Goal: Transaction & Acquisition: Purchase product/service

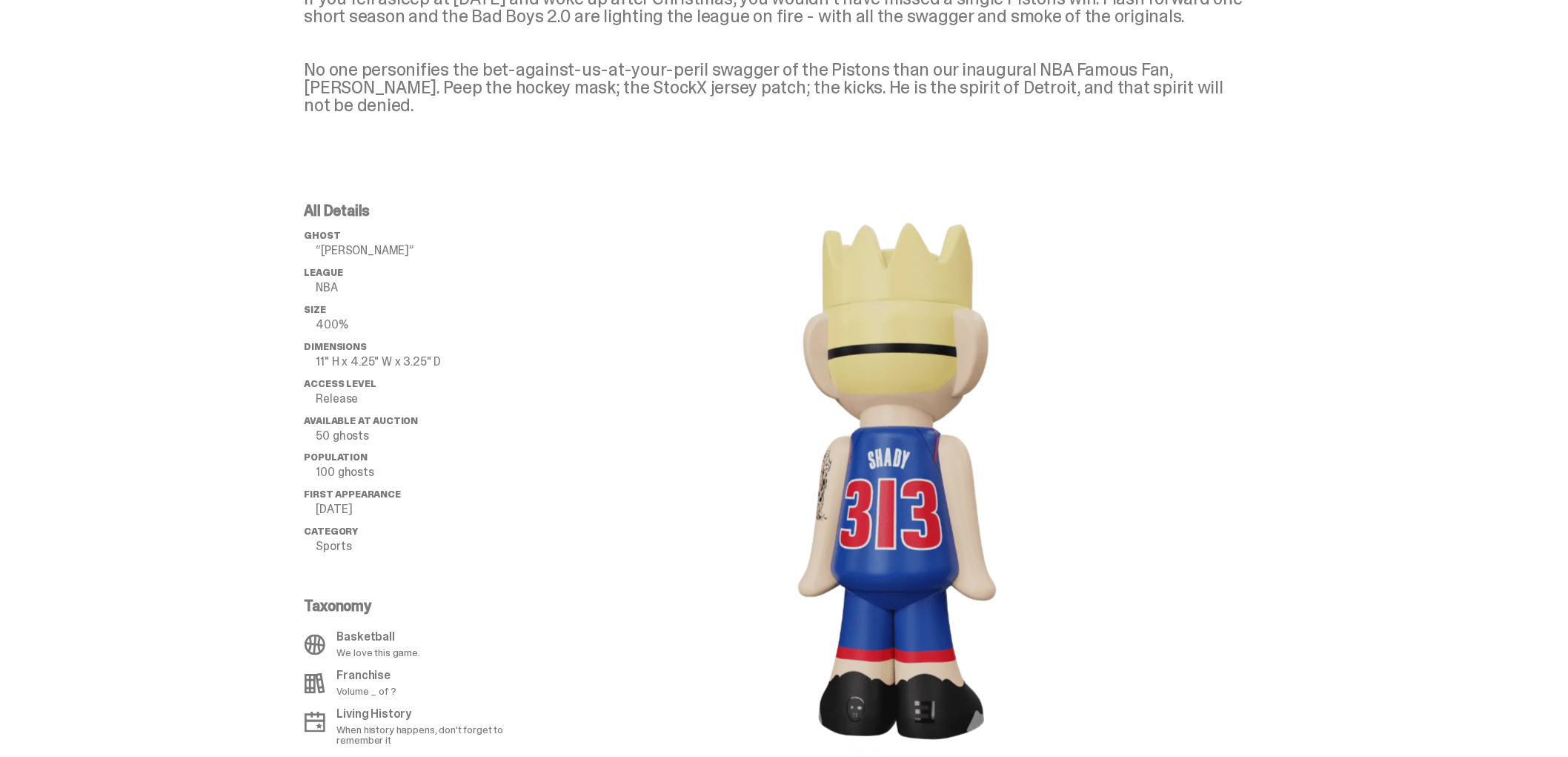
scroll to position [736, 0]
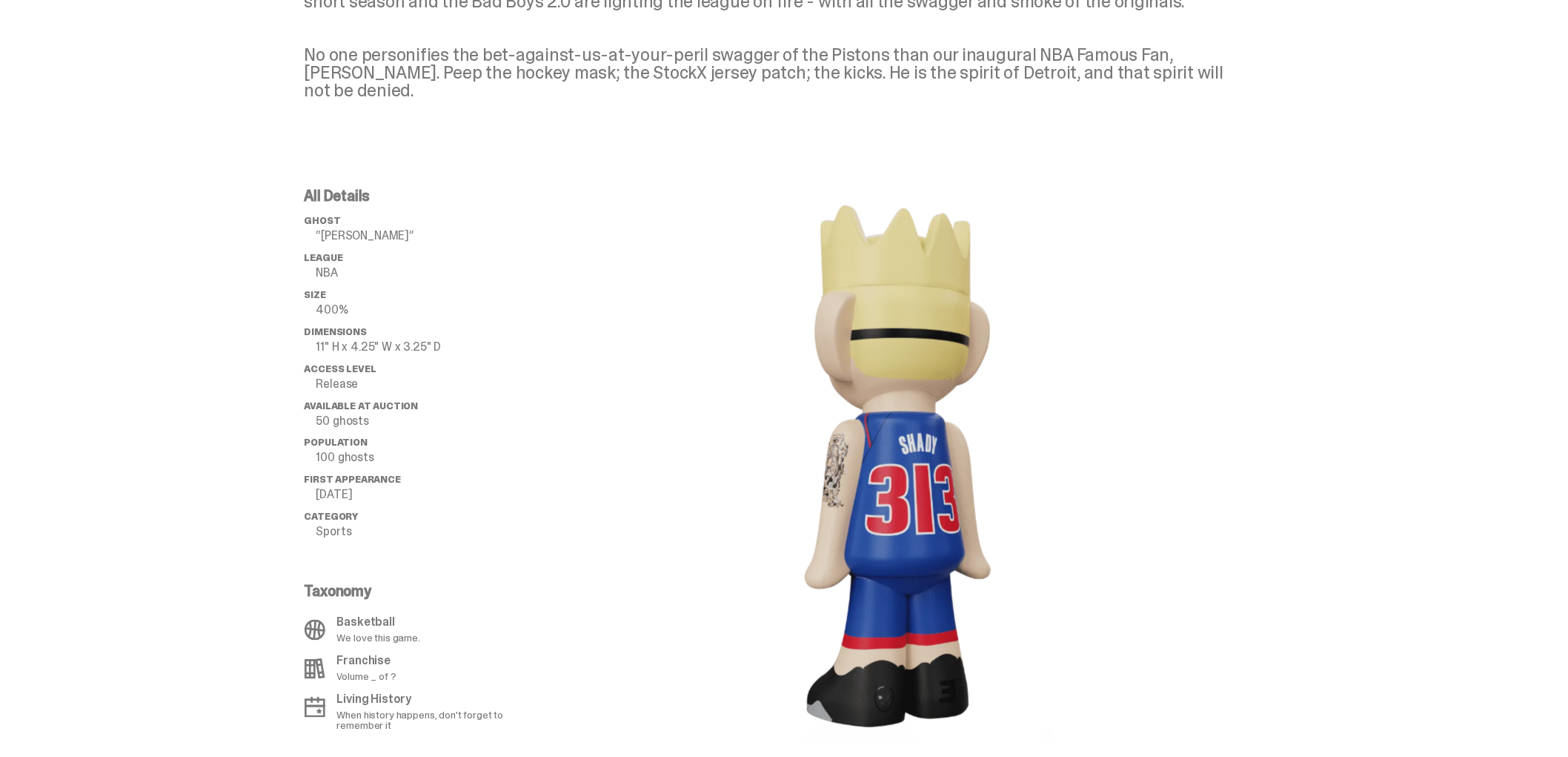
click at [756, 470] on image "lottie-animation-container" at bounding box center [898, 465] width 311 height 554
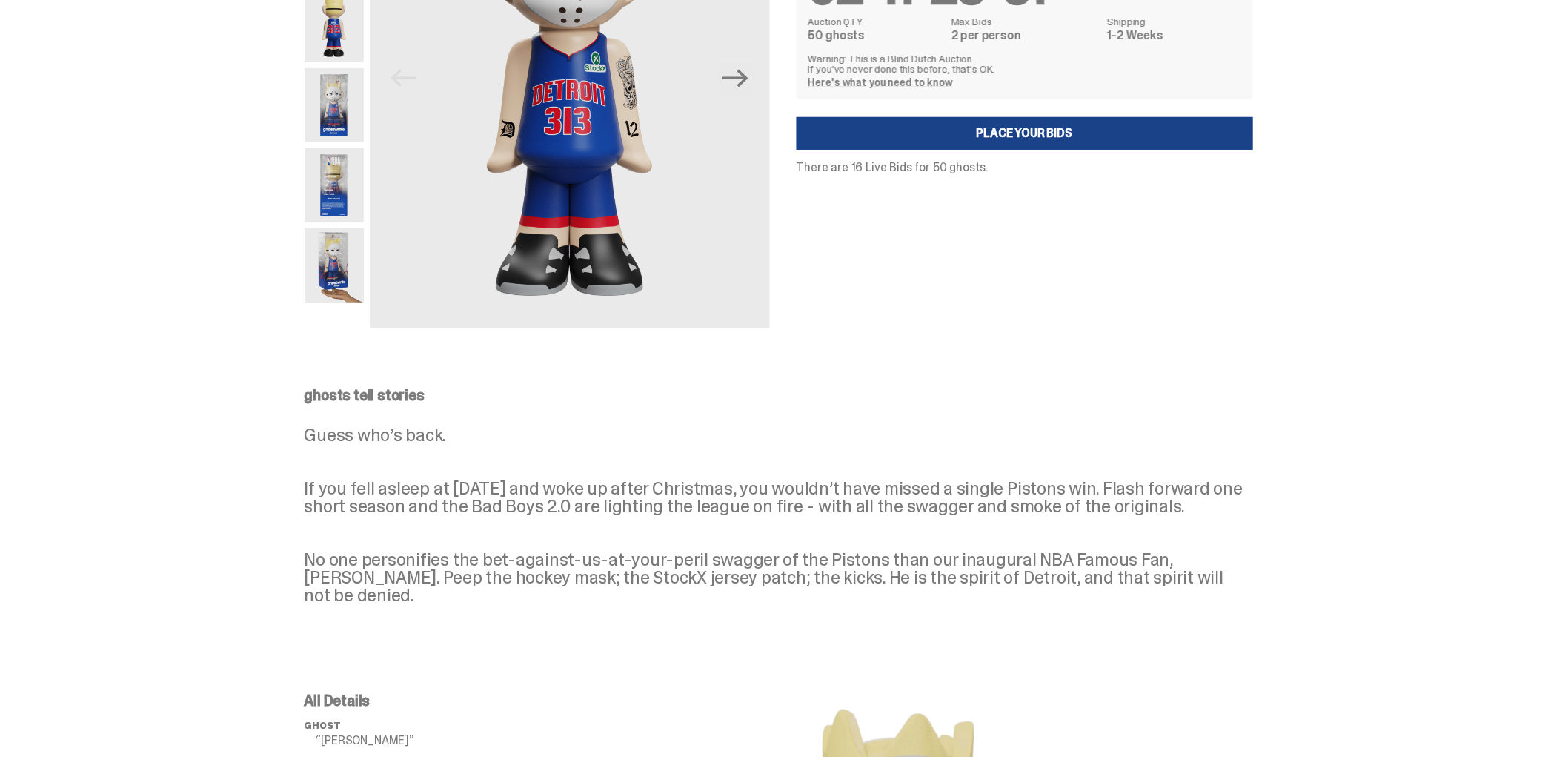
scroll to position [0, 0]
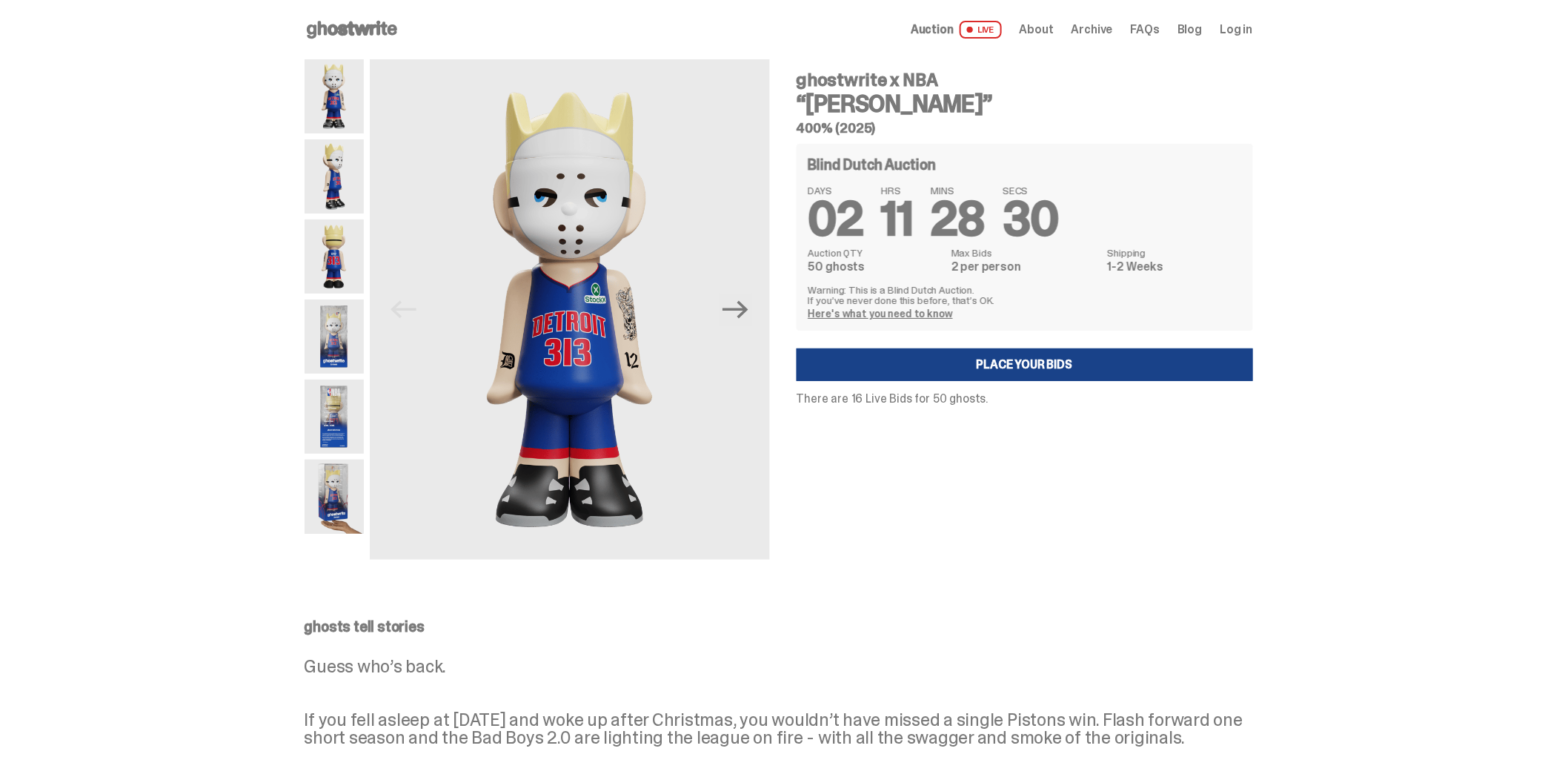
click at [337, 204] on img at bounding box center [334, 176] width 59 height 74
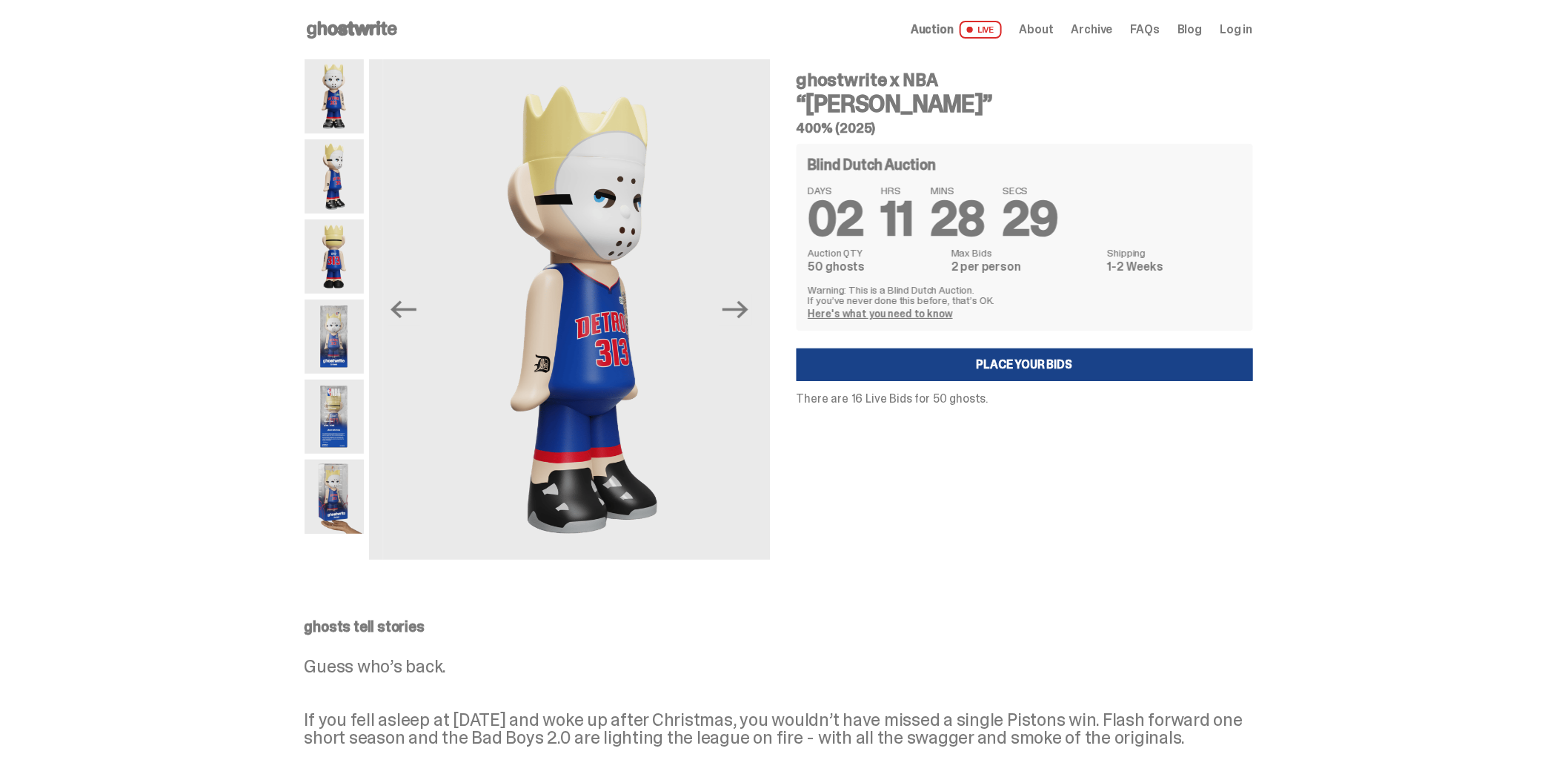
click at [346, 270] on img at bounding box center [334, 256] width 59 height 74
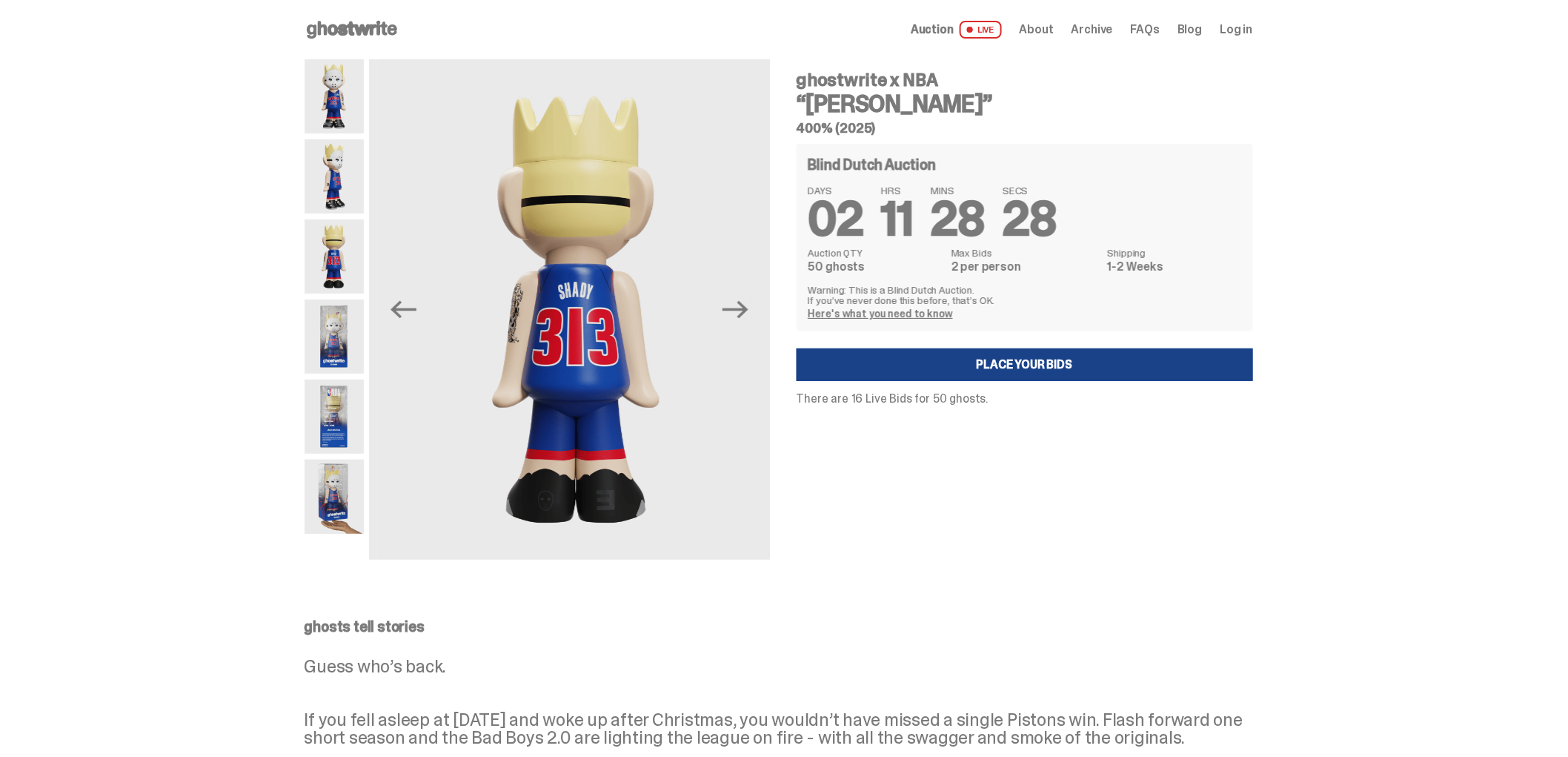
click at [348, 330] on img at bounding box center [334, 336] width 59 height 74
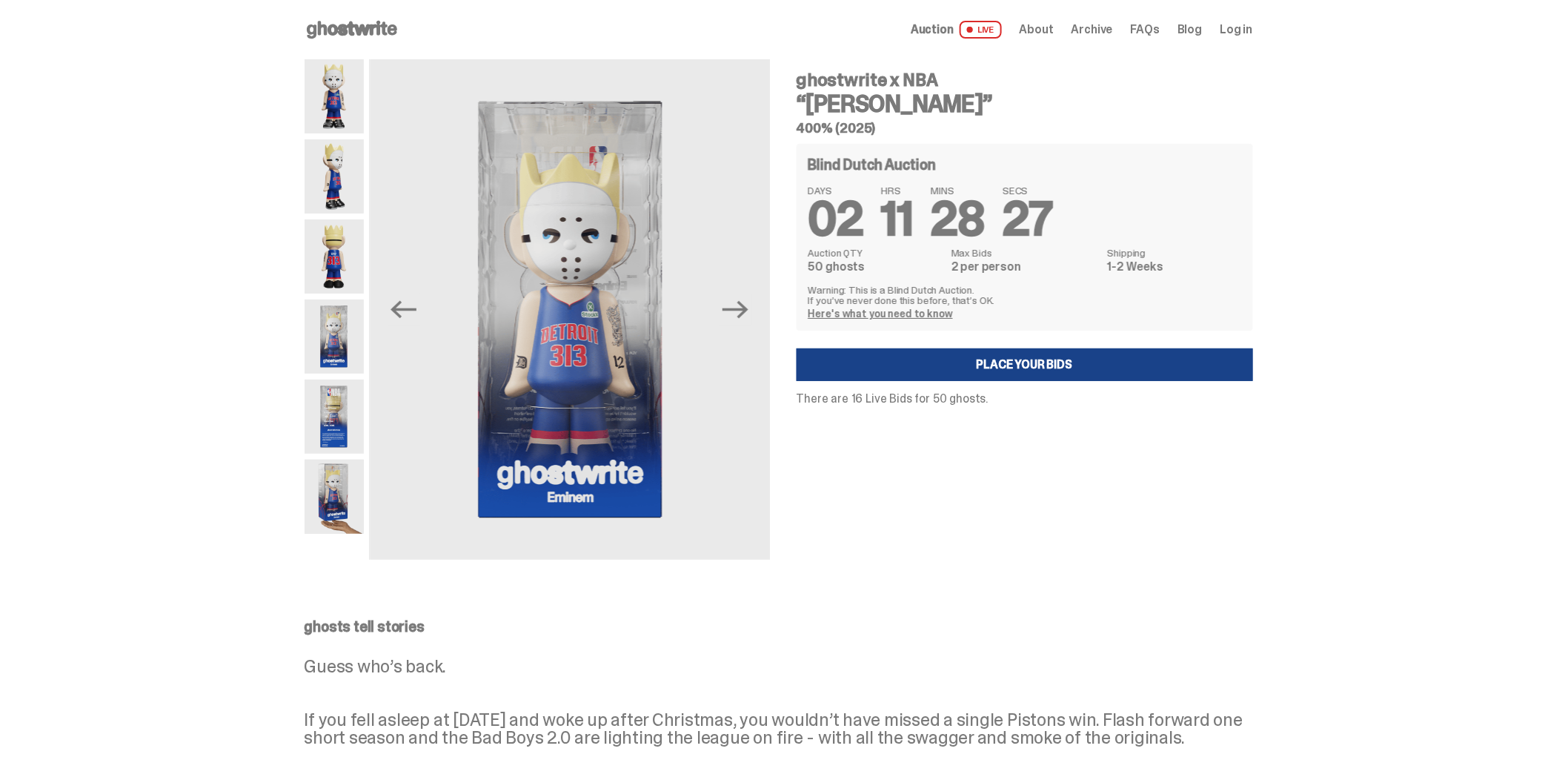
click at [351, 380] on img at bounding box center [334, 416] width 59 height 74
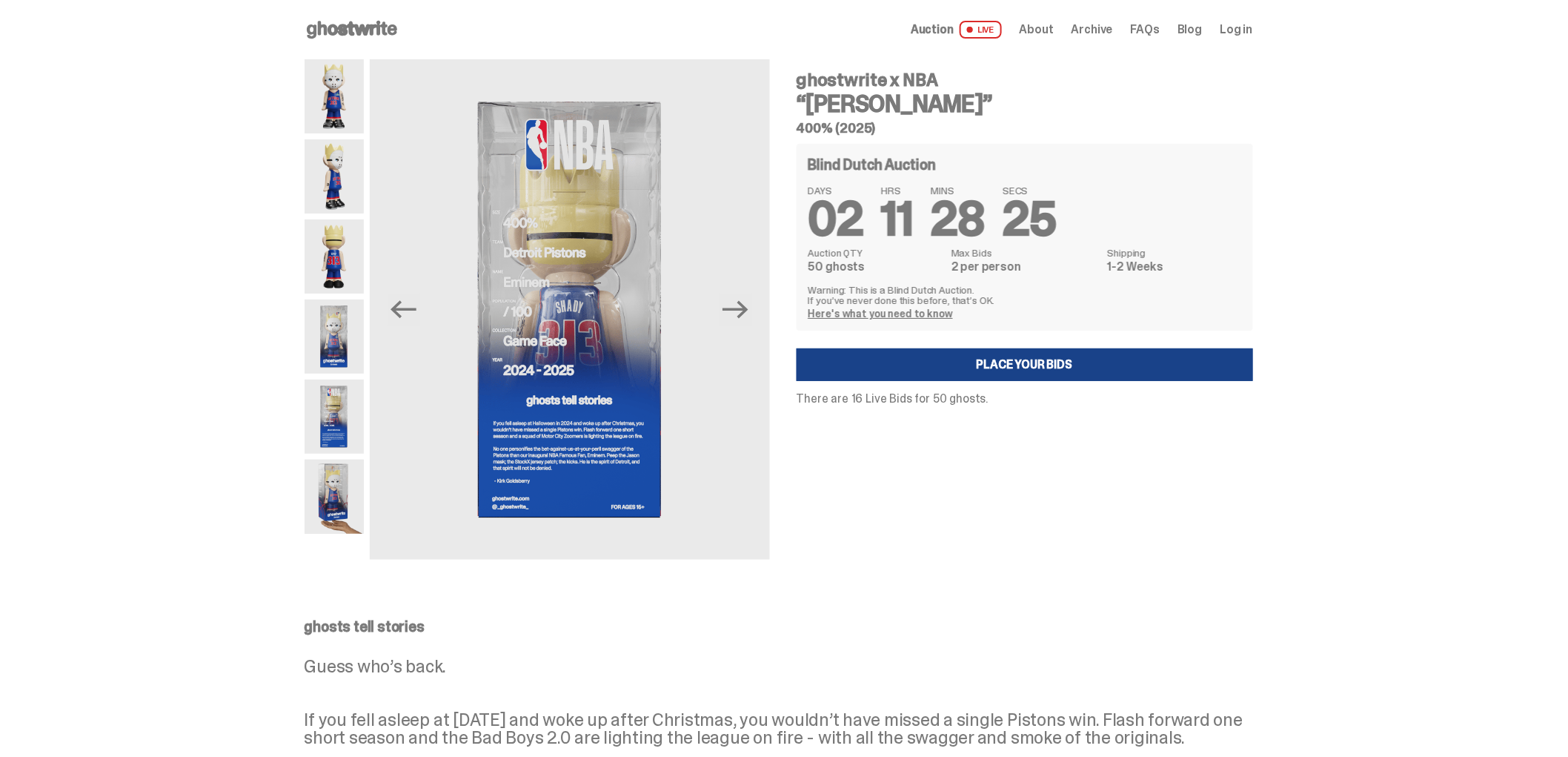
click at [344, 458] on div at bounding box center [334, 309] width 59 height 500
click at [342, 512] on img at bounding box center [334, 496] width 59 height 74
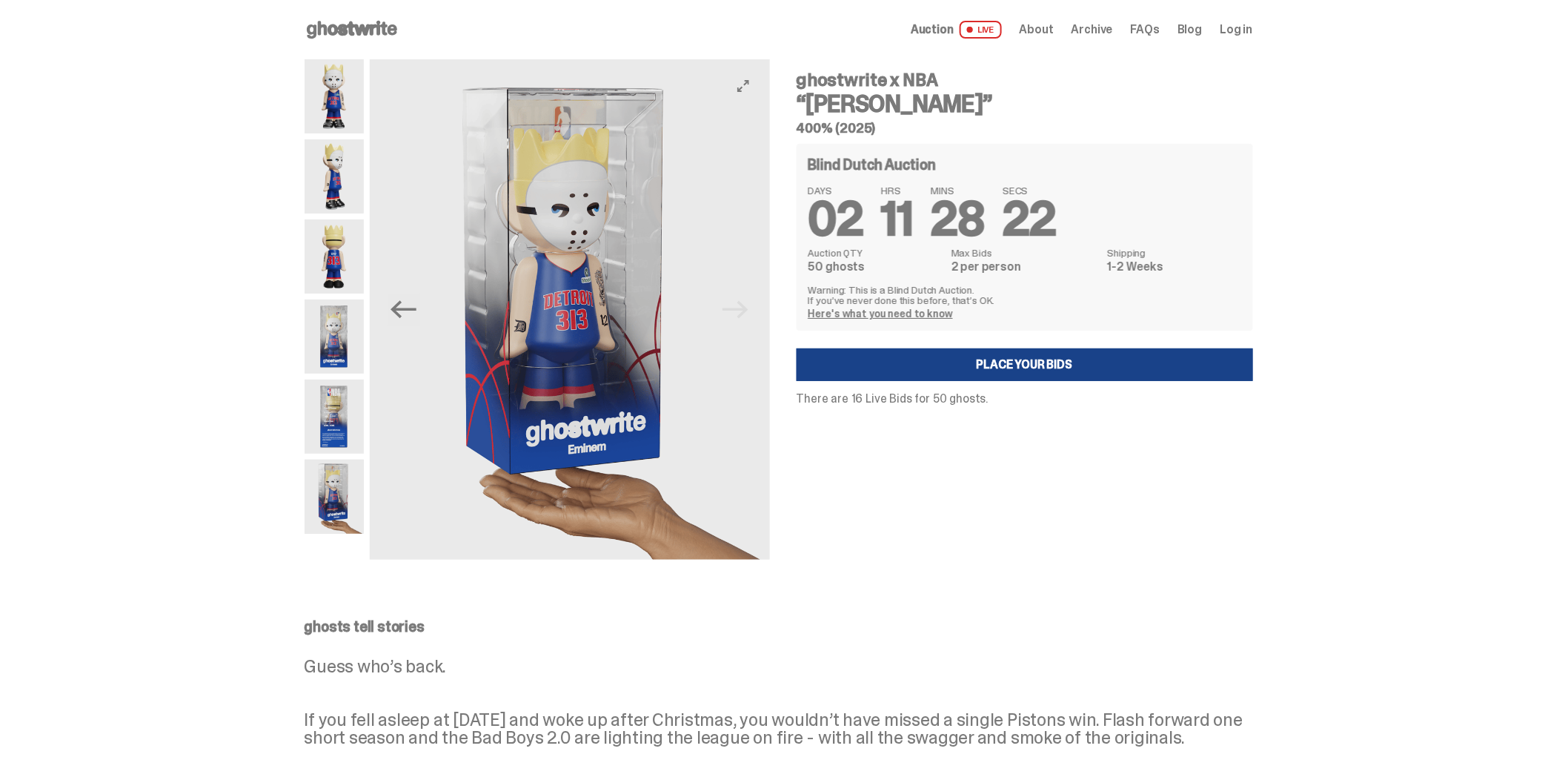
click at [746, 314] on img at bounding box center [570, 309] width 401 height 500
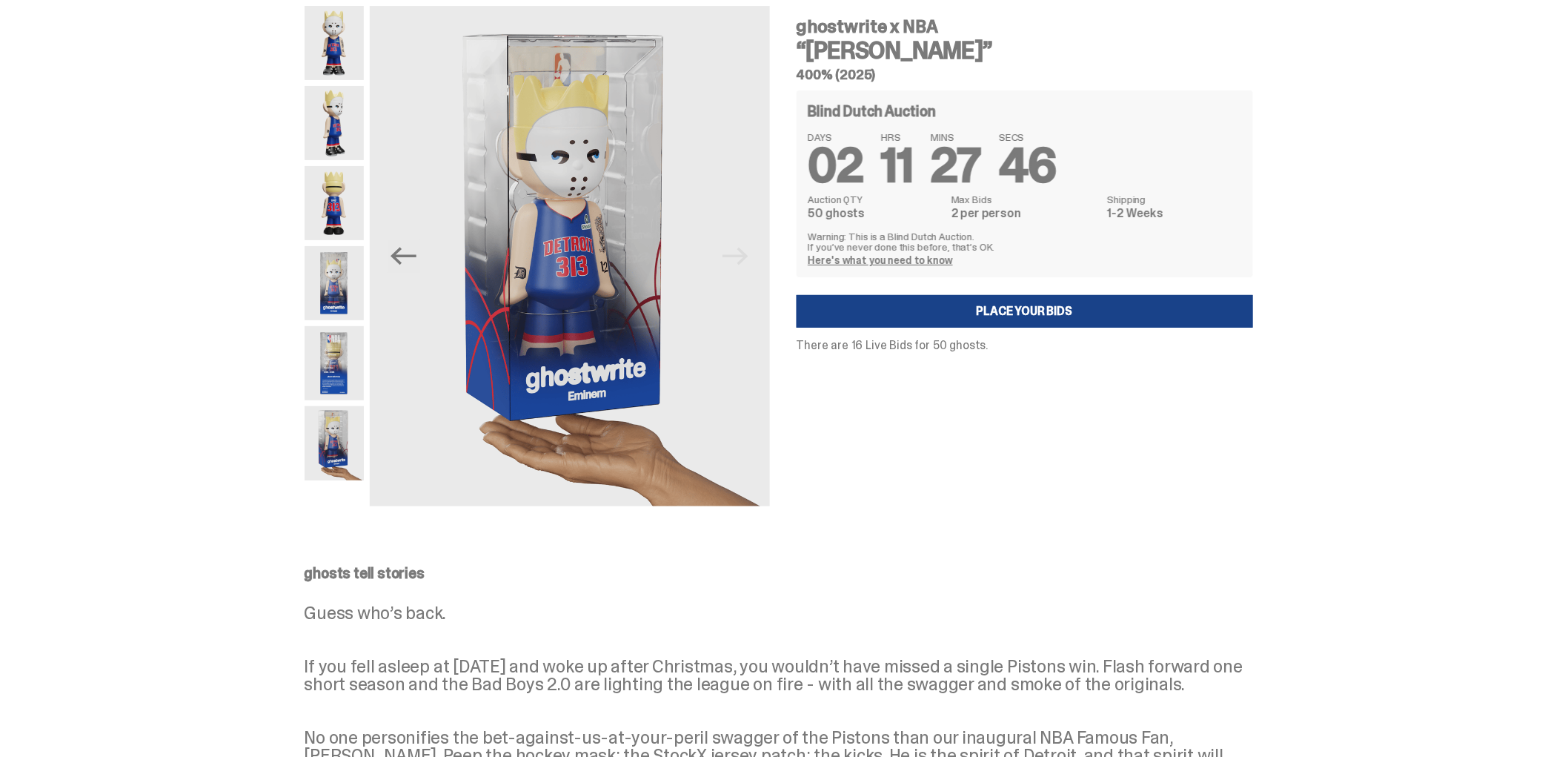
scroll to position [83, 0]
